Goal: Task Accomplishment & Management: Use online tool/utility

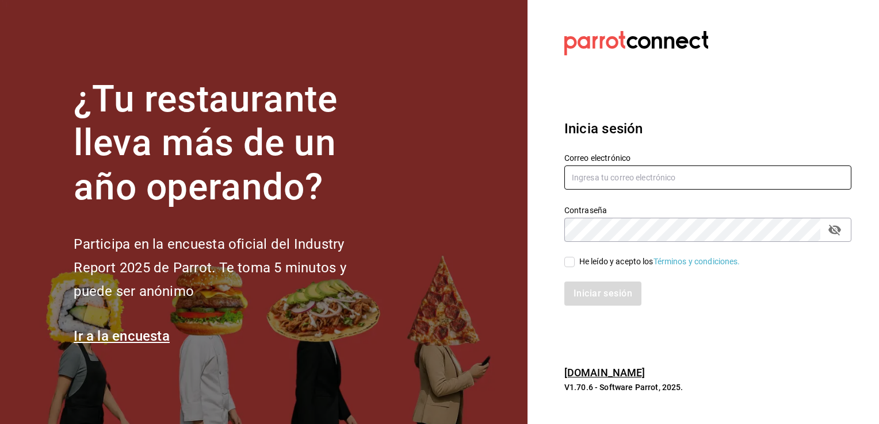
type input "[PERSON_NAME][EMAIL_ADDRESS][PERSON_NAME][DOMAIN_NAME]"
click at [573, 266] on input "He leído y acepto los Términos y condiciones." at bounding box center [569, 262] width 10 height 10
checkbox input "true"
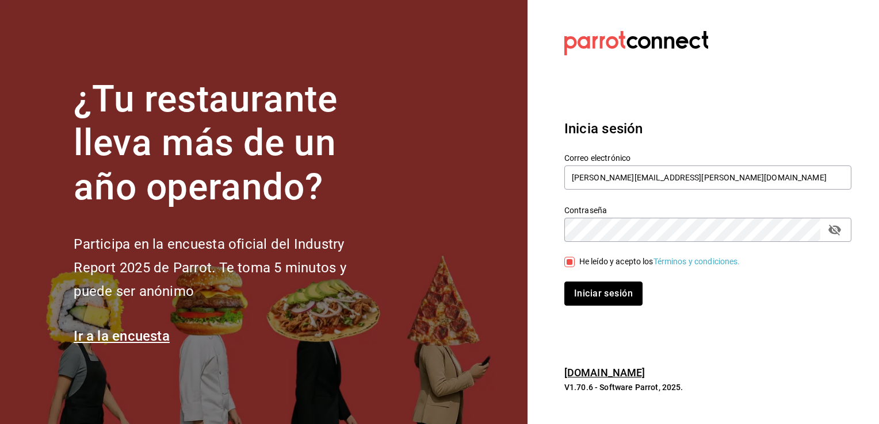
click at [591, 300] on button "Iniciar sesión" at bounding box center [603, 294] width 78 height 24
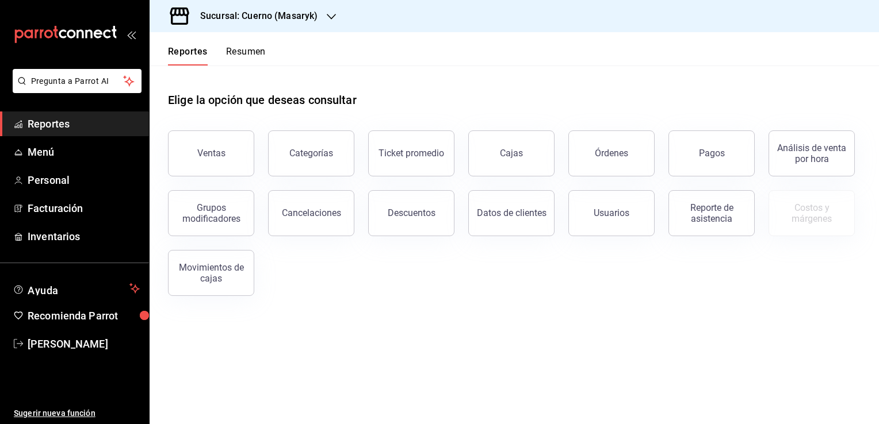
click at [331, 17] on icon "button" at bounding box center [331, 17] width 9 height 6
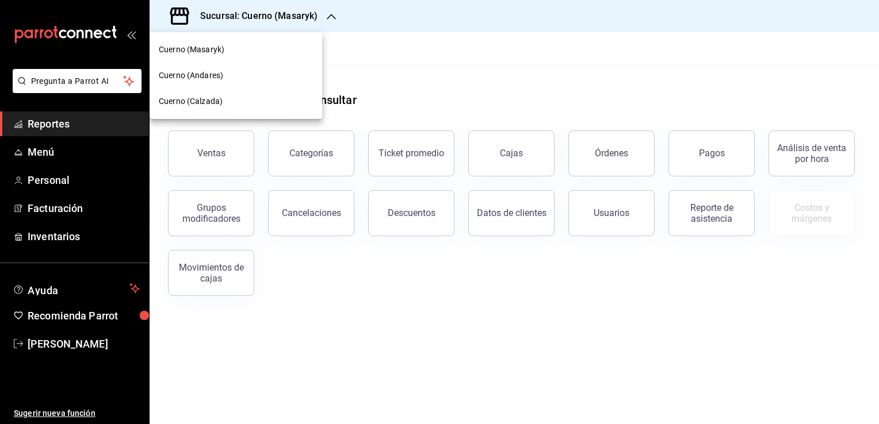
click at [219, 100] on span "Cuerno (Calzada)" at bounding box center [191, 101] width 64 height 12
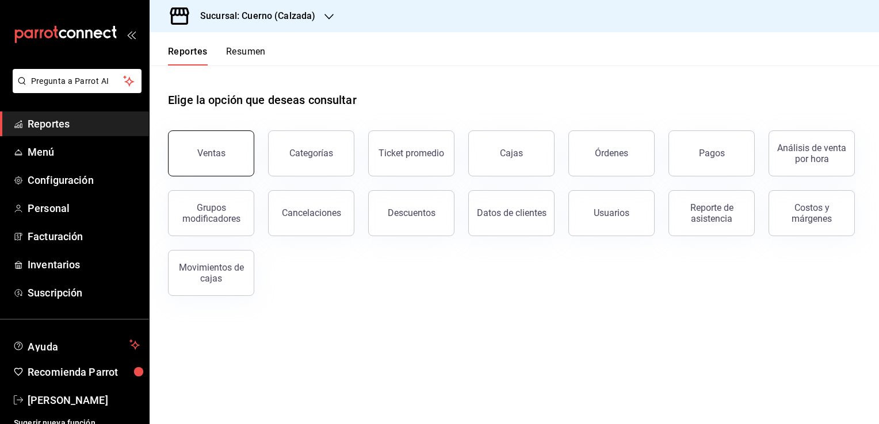
click at [205, 172] on button "Ventas" at bounding box center [211, 154] width 86 height 46
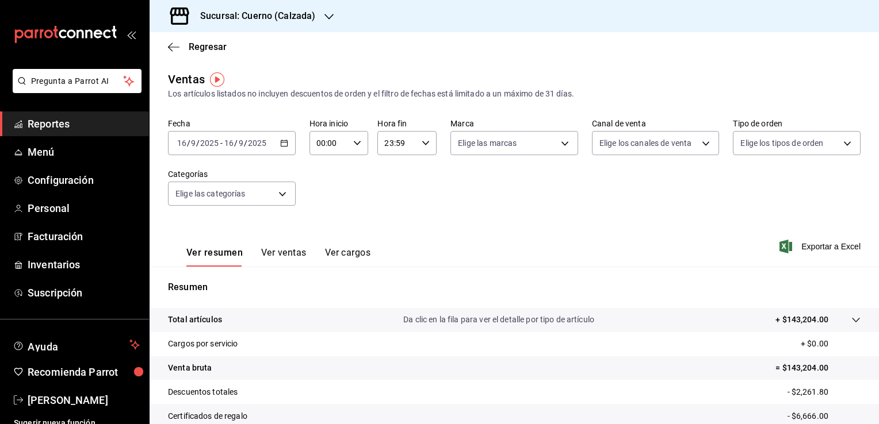
click at [280, 144] on icon "button" at bounding box center [284, 143] width 8 height 8
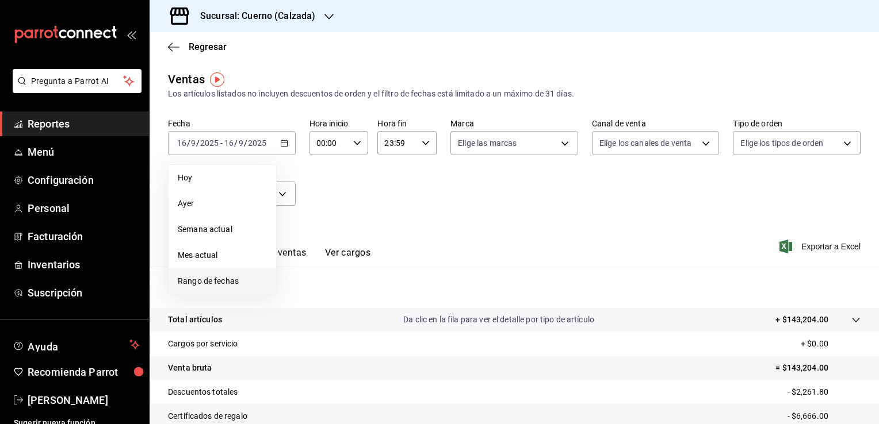
click at [216, 283] on span "Rango de fechas" at bounding box center [222, 282] width 89 height 12
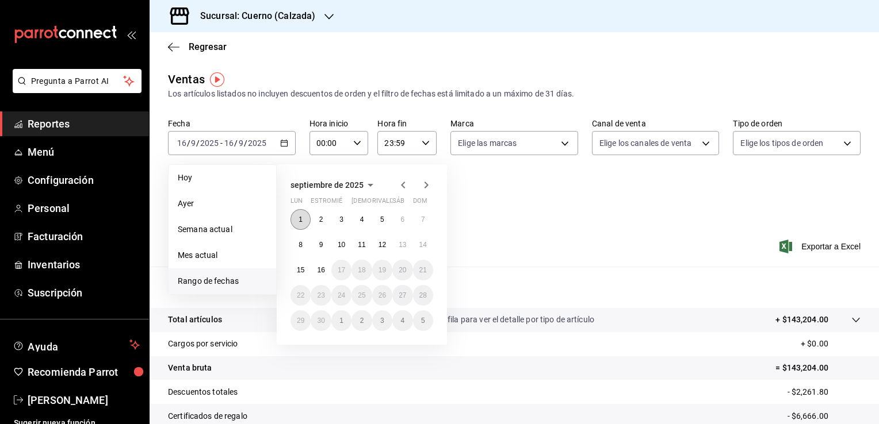
click at [294, 225] on button "1" at bounding box center [300, 219] width 20 height 21
click at [317, 270] on abbr "16" at bounding box center [320, 270] width 7 height 8
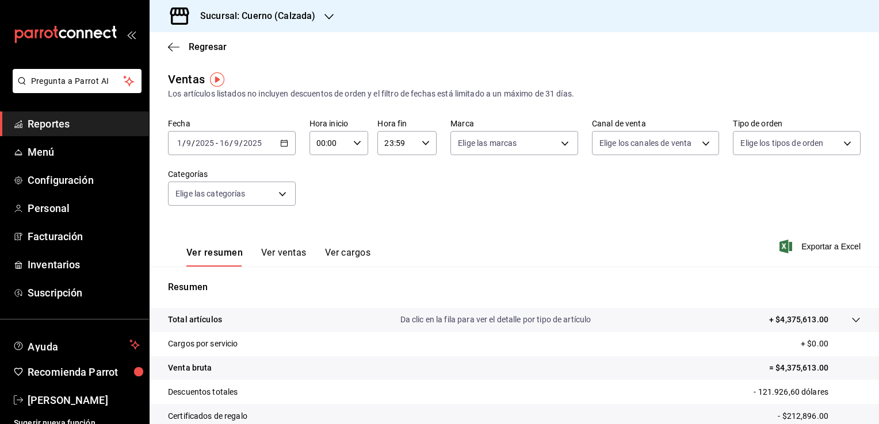
click at [355, 147] on icon "button" at bounding box center [357, 143] width 8 height 8
click at [326, 208] on button "01" at bounding box center [322, 200] width 25 height 23
type input "01:00"
click at [327, 229] on button "05" at bounding box center [322, 218] width 25 height 23
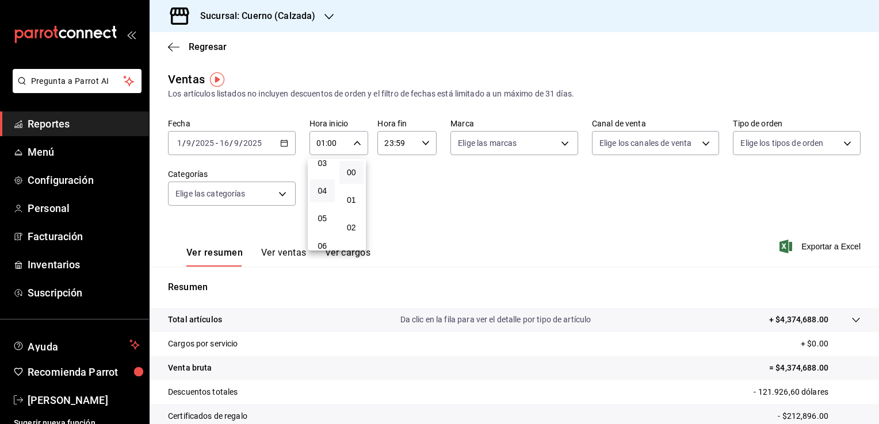
type input "05:00"
click at [353, 172] on span "00" at bounding box center [351, 172] width 11 height 9
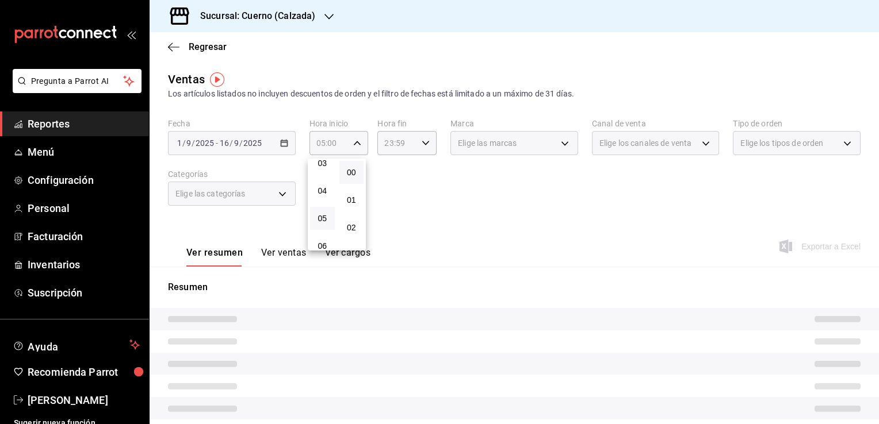
click at [442, 215] on div at bounding box center [439, 212] width 879 height 424
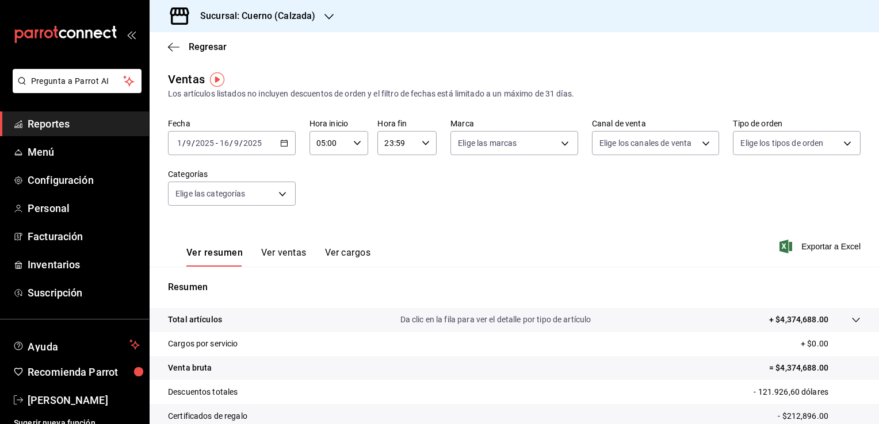
click at [424, 144] on icon "button" at bounding box center [426, 143] width 8 height 8
click at [391, 205] on span "22" at bounding box center [389, 209] width 11 height 9
type input "22:59"
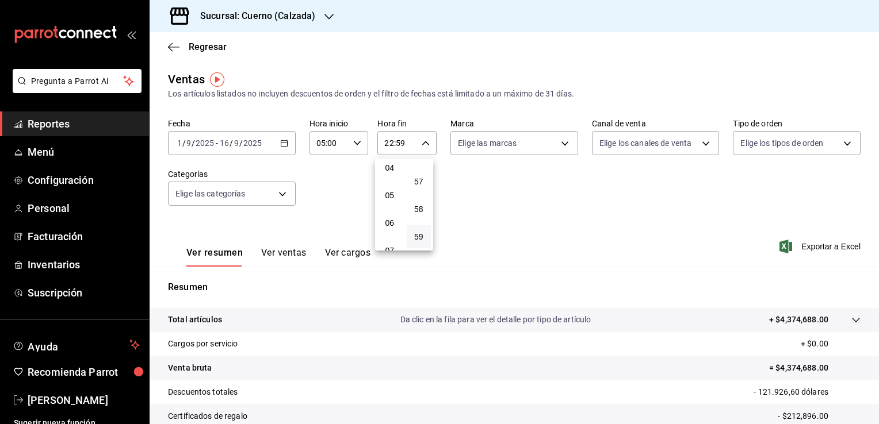
click at [391, 205] on button "05" at bounding box center [389, 195] width 25 height 23
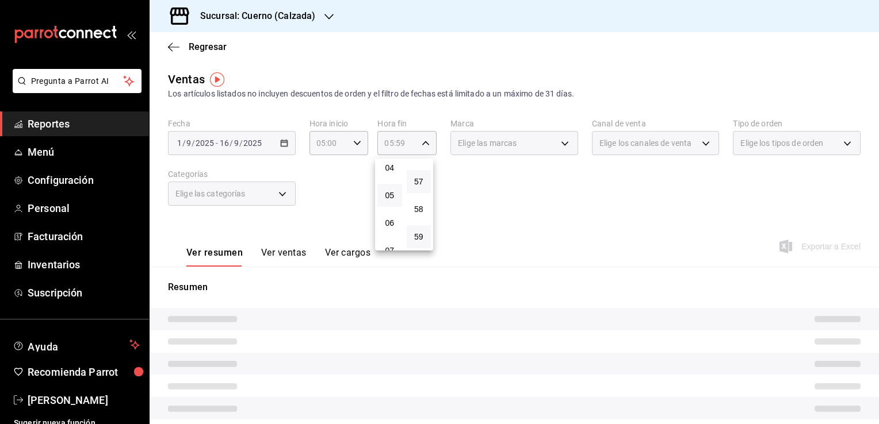
click at [424, 181] on button "57" at bounding box center [419, 181] width 25 height 23
type input "05:57"
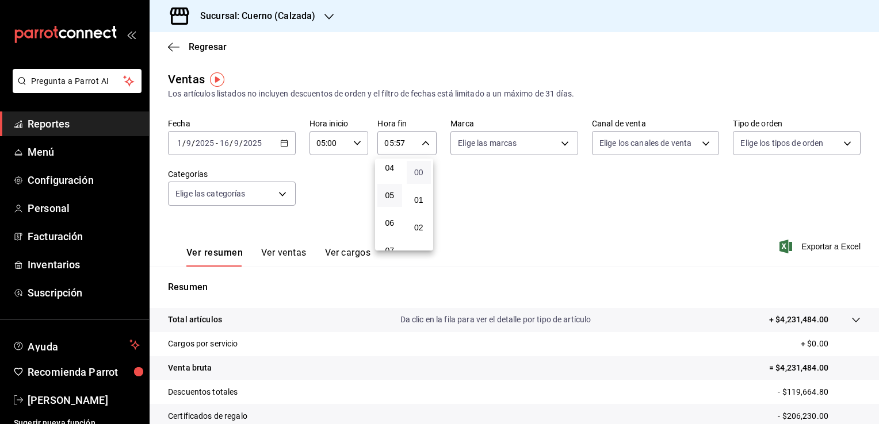
click at [423, 172] on span "00" at bounding box center [419, 172] width 11 height 9
type input "05:00"
click at [514, 225] on div at bounding box center [439, 212] width 879 height 424
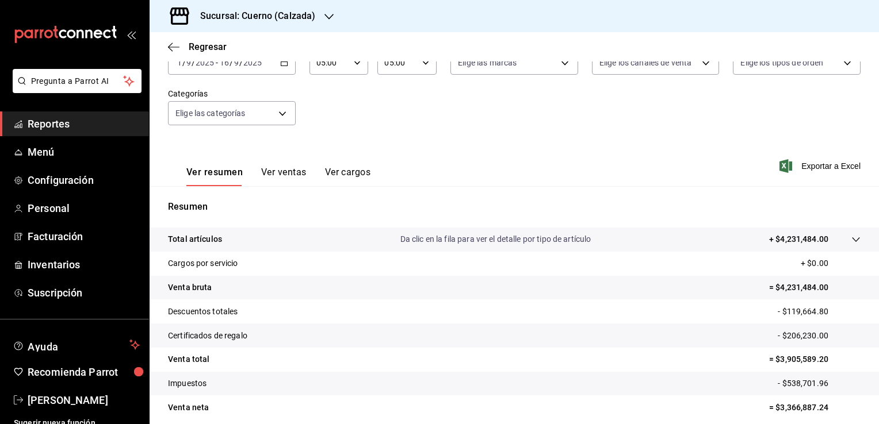
scroll to position [127, 0]
